Goal: Complete application form

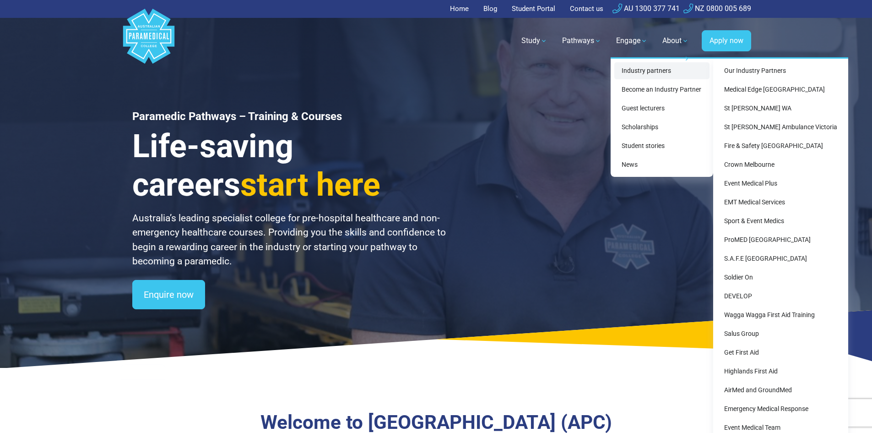
click at [636, 73] on link "Industry partners" at bounding box center [662, 70] width 95 height 17
click at [649, 67] on link "Industry partners" at bounding box center [662, 70] width 95 height 17
click at [754, 67] on link "Our Industry Partners" at bounding box center [781, 70] width 128 height 17
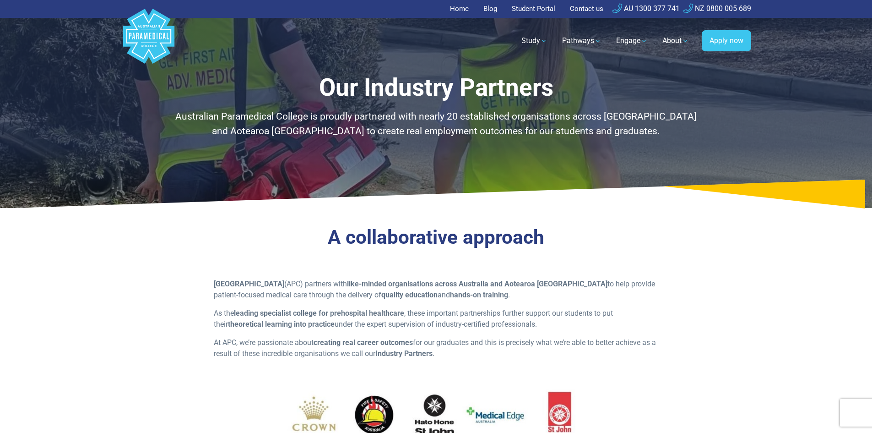
click at [142, 48] on polygon "Australian Paramedical College" at bounding box center [148, 36] width 51 height 55
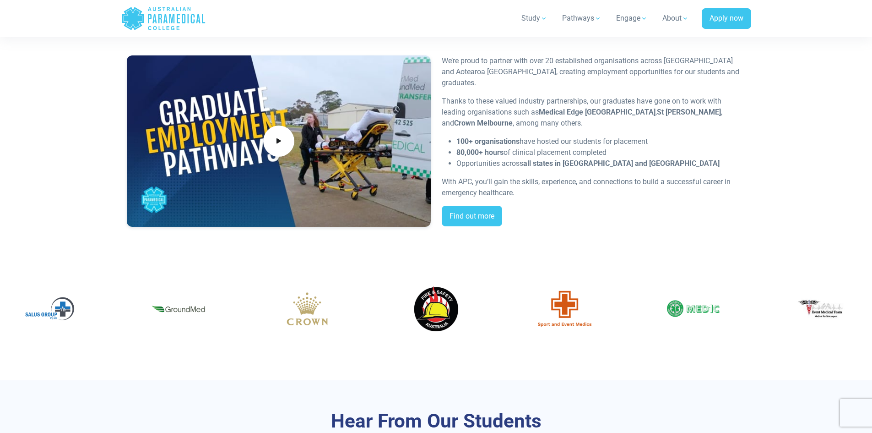
scroll to position [1740, 0]
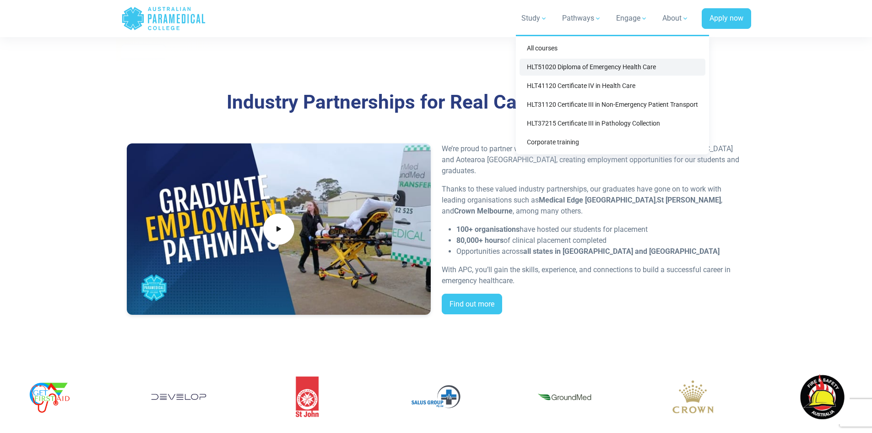
click at [535, 65] on link "HLT51020 Diploma of Emergency Health Care" at bounding box center [613, 67] width 186 height 17
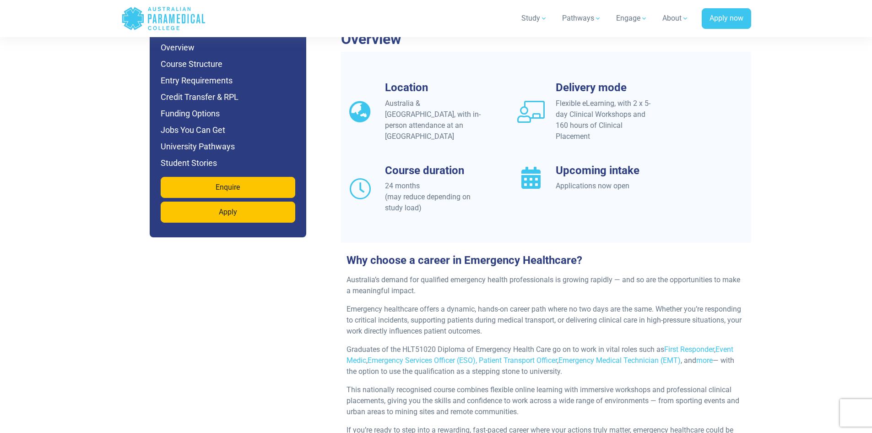
scroll to position [824, 0]
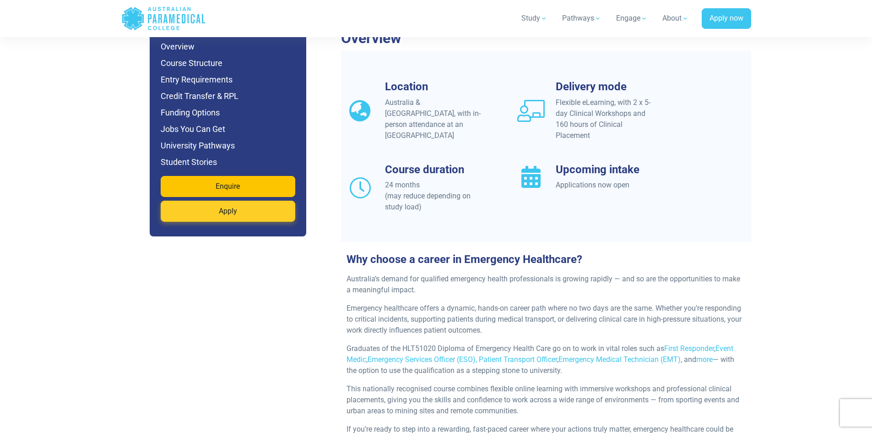
click at [194, 201] on link "Apply" at bounding box center [228, 211] width 135 height 21
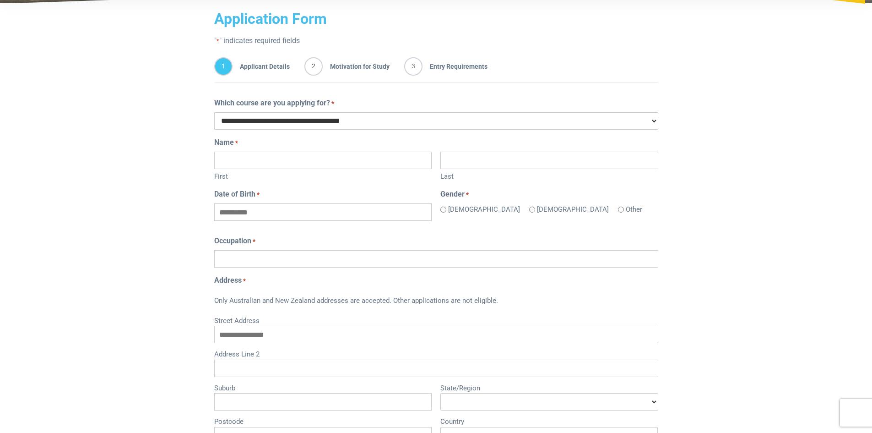
scroll to position [137, 0]
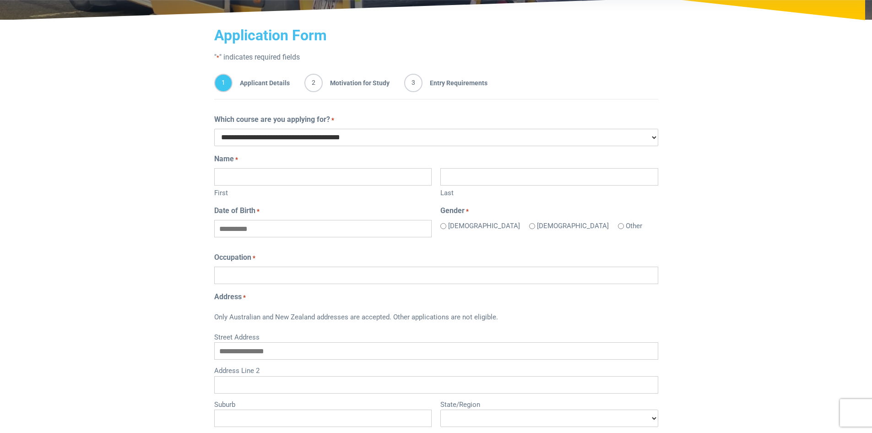
click at [294, 179] on input "First" at bounding box center [323, 176] width 218 height 17
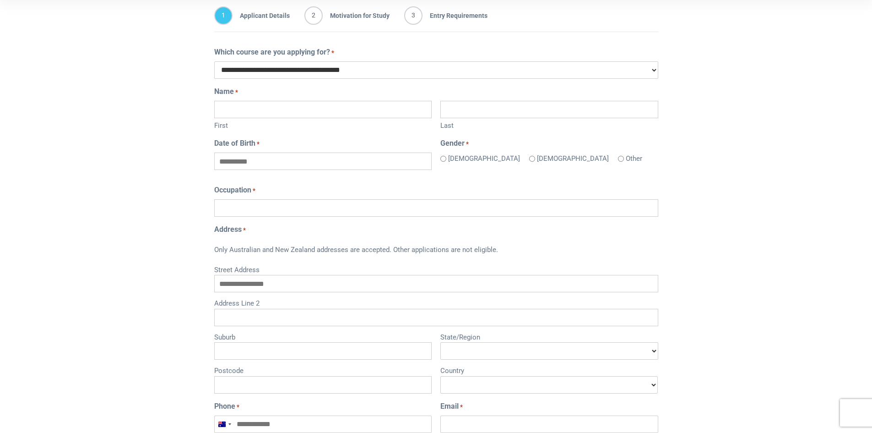
scroll to position [392, 0]
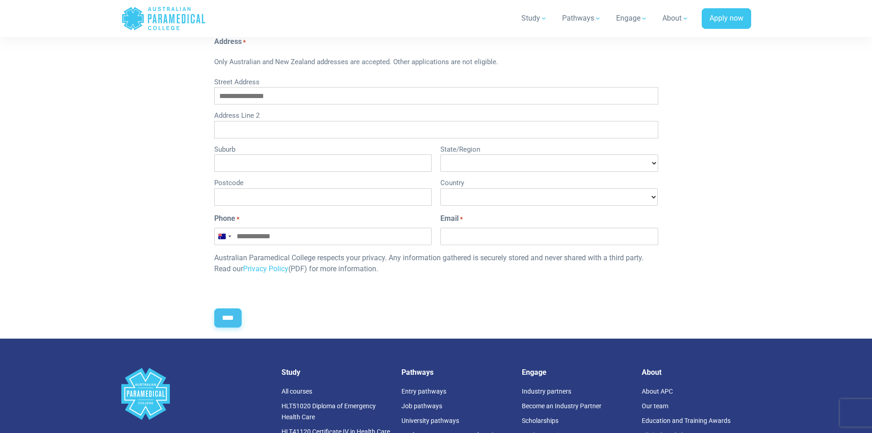
click at [208, 319] on div "Home Blog Student Portal Contact us AU 1300 377 741 NZ 0800 005 689 .logo-block…" at bounding box center [436, 170] width 872 height 1124
click at [225, 317] on input "****" at bounding box center [227, 317] width 27 height 19
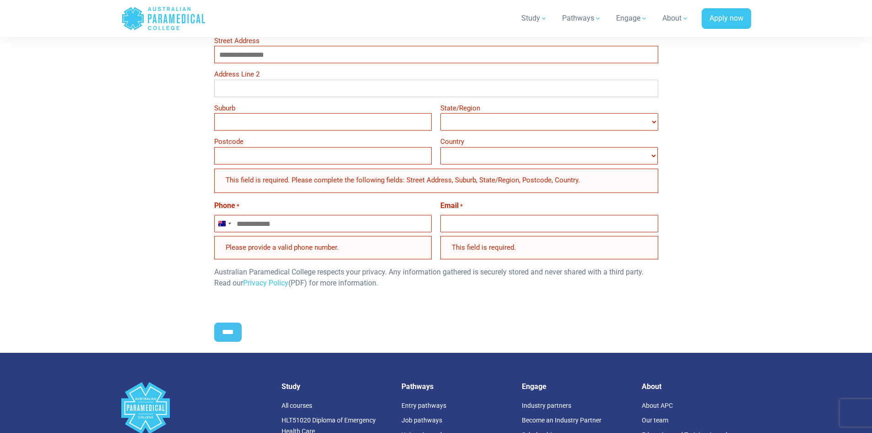
scroll to position [530, 0]
